Goal: Find contact information: Find contact information

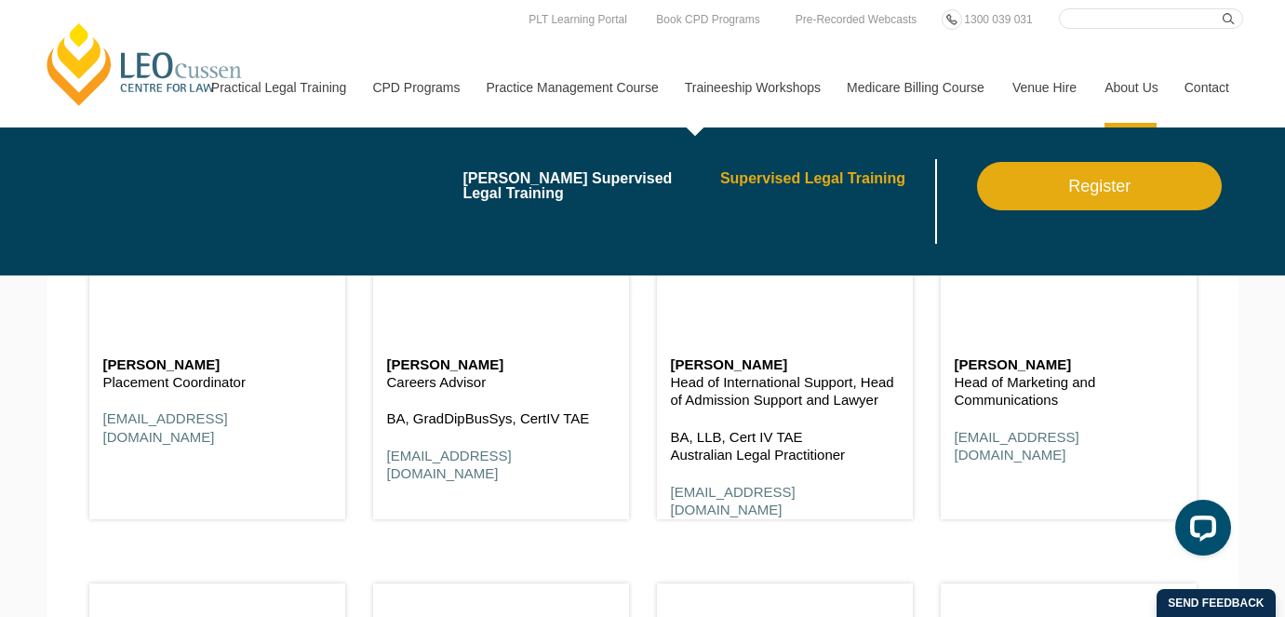
scroll to position [7776, 0]
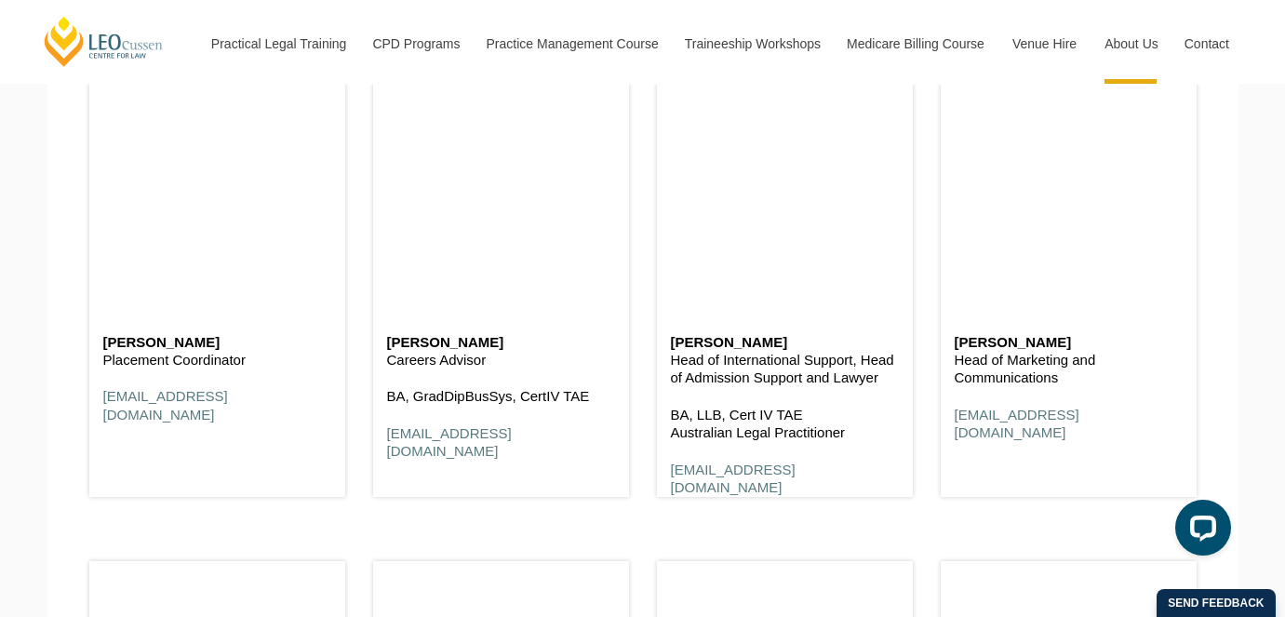
scroll to position [7819, 0]
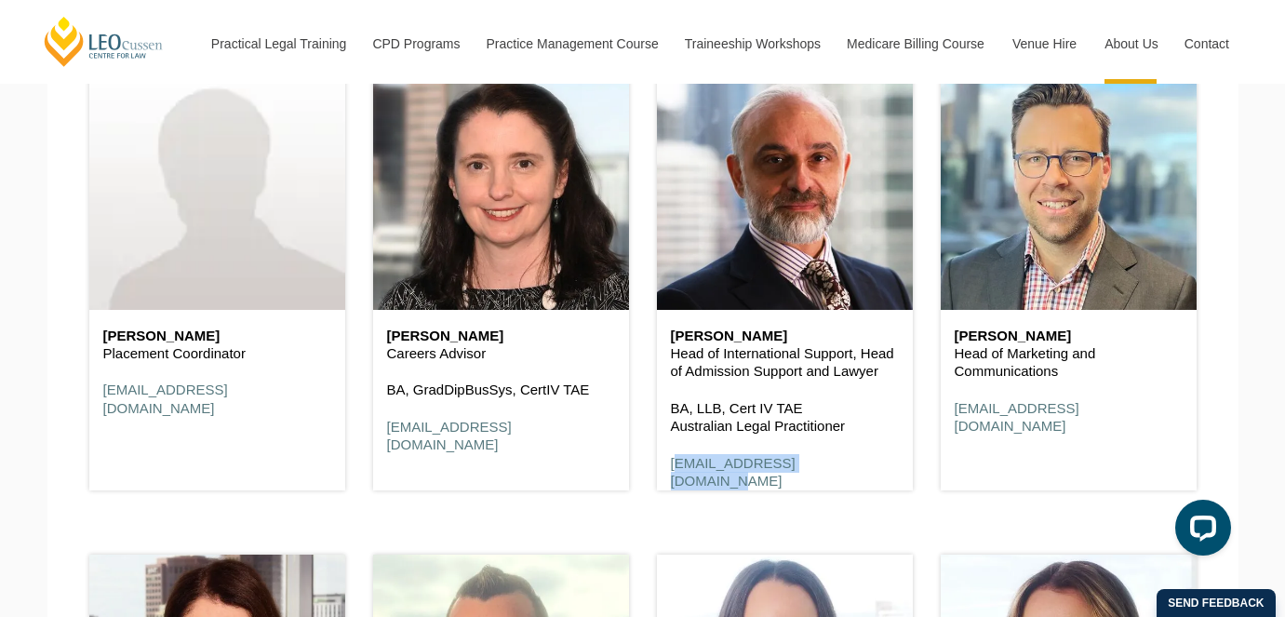
drag, startPoint x: 827, startPoint y: 466, endPoint x: 663, endPoint y: 462, distance: 163.8
click at [663, 462] on div "[PERSON_NAME] Head of International Support, Head of Admission Support and Lawy…" at bounding box center [785, 409] width 256 height 199
copy link "[EMAIL_ADDRESS][DOMAIN_NAME]"
